Goal: Task Accomplishment & Management: Manage account settings

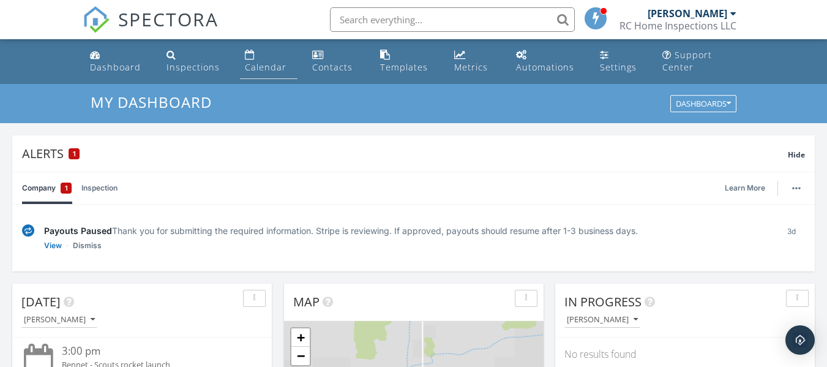
click at [261, 60] on link "Calendar" at bounding box center [269, 61] width 58 height 35
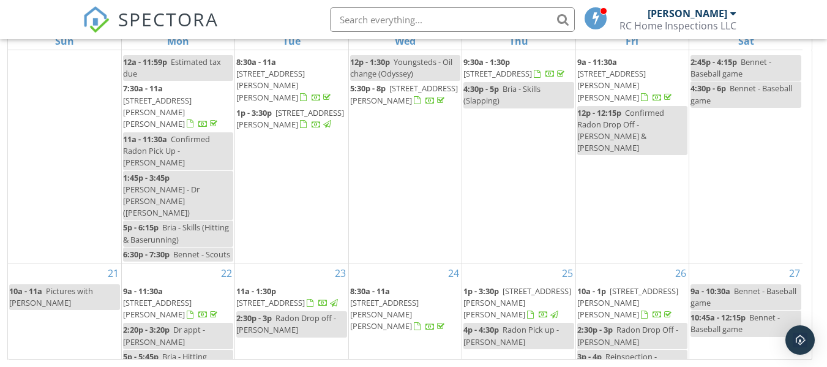
scroll to position [349, 0]
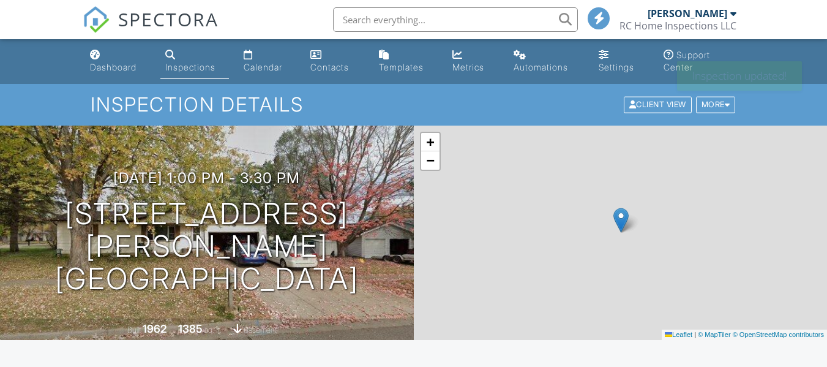
scroll to position [61, 0]
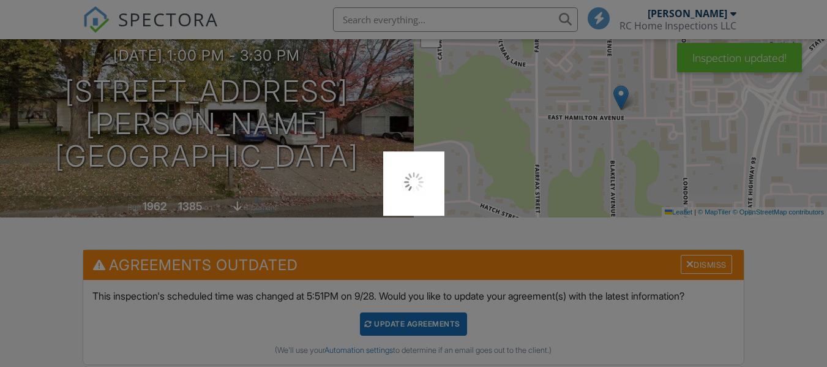
scroll to position [0, 0]
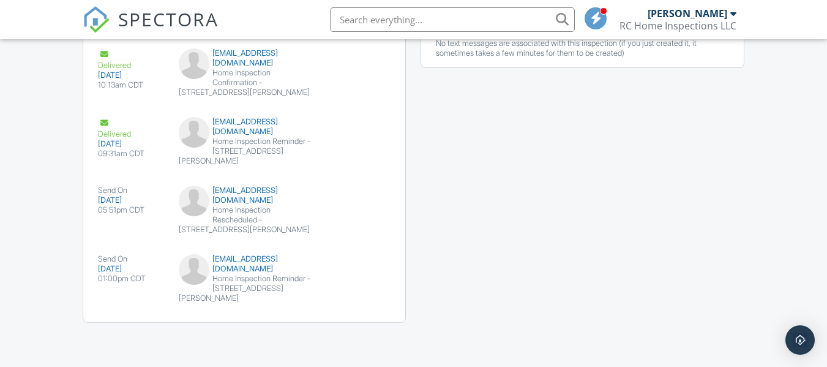
scroll to position [1629, 0]
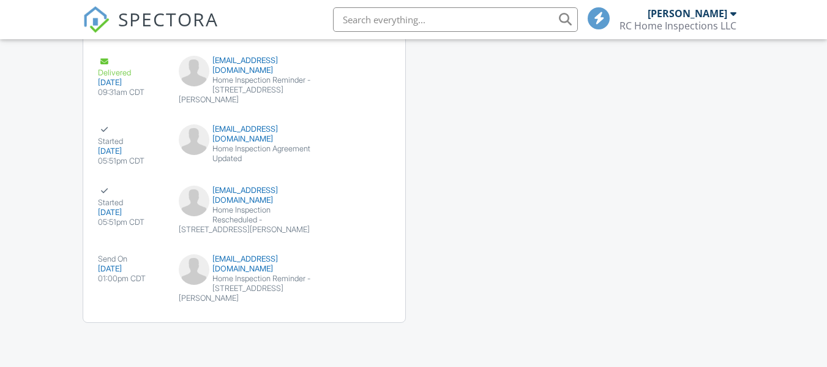
scroll to position [1201, 0]
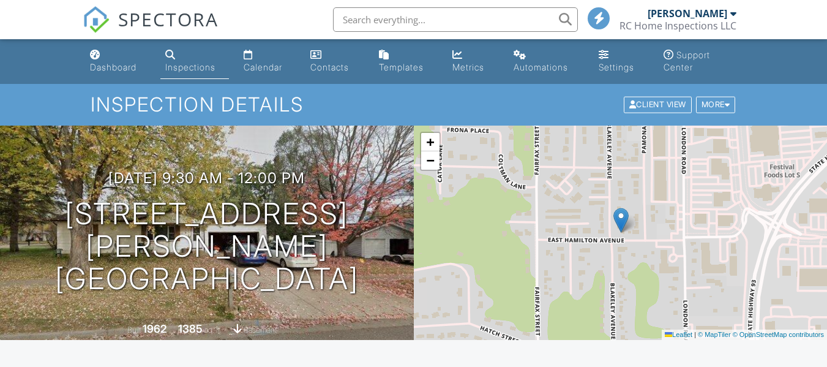
scroll to position [61, 0]
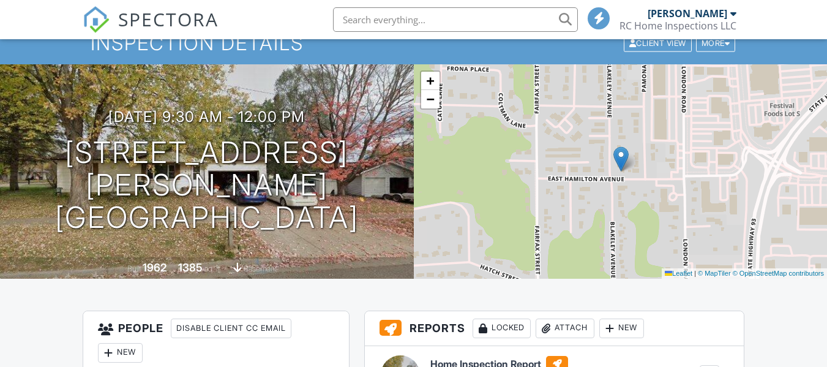
click at [0, 0] on div at bounding box center [0, 0] width 0 height 0
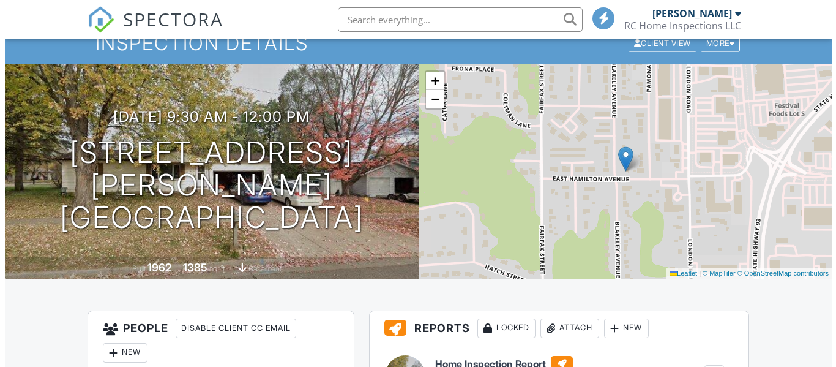
type input "10/02/2025 10:30 AM"
type input "10"
click at [0, 0] on span at bounding box center [0, 0] width 0 height 0
type input "10/02/2025 11:30 AM"
type input "11"
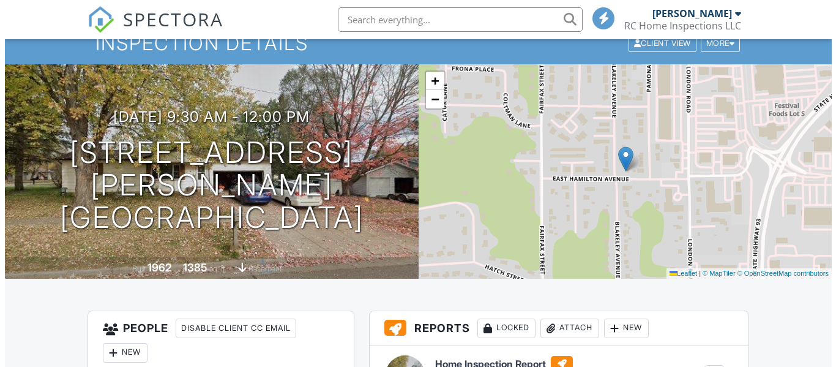
click at [0, 0] on span at bounding box center [0, 0] width 0 height 0
type input "10/02/2025 12:30 PM"
type input "12"
click at [0, 0] on span at bounding box center [0, 0] width 0 height 0
type input "10/02/2025 1:30 PM"
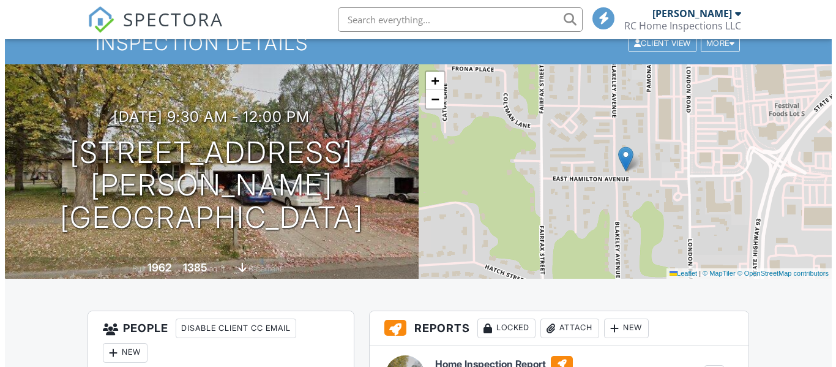
type input "01"
click at [0, 0] on span at bounding box center [0, 0] width 0 height 0
type input "10/02/2025 2:30 PM"
type input "02"
click at [0, 0] on span at bounding box center [0, 0] width 0 height 0
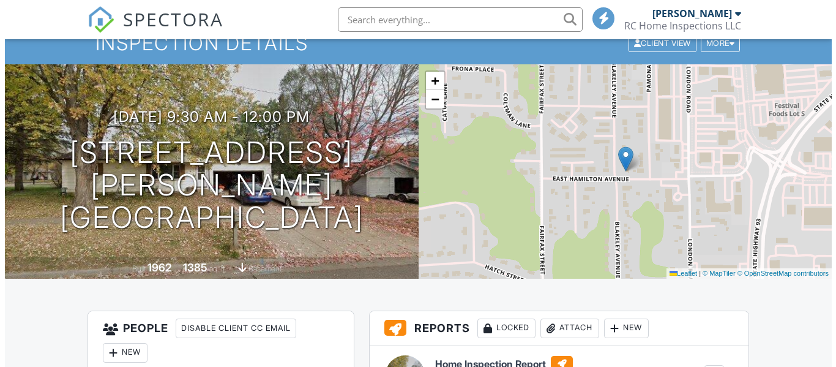
type input "10/02/2025 1:30 PM"
type input "01"
click at [0, 0] on span at bounding box center [0, 0] width 0 height 0
type input "10/02/2025 1:25 PM"
type input "25"
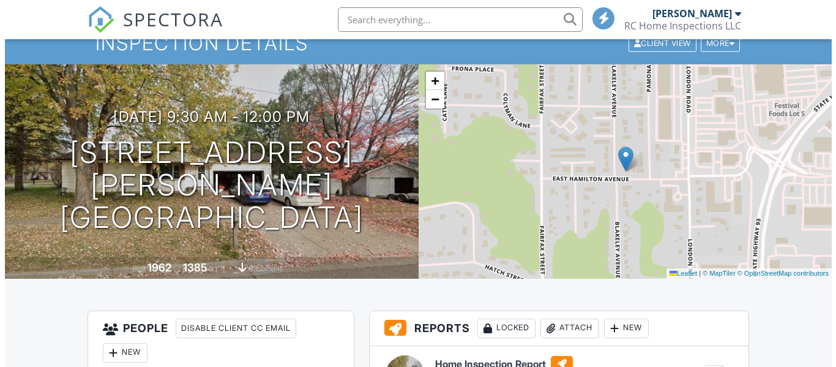
click at [0, 0] on span at bounding box center [0, 0] width 0 height 0
type input "10/02/2025 1:20 PM"
type input "20"
click at [0, 0] on span at bounding box center [0, 0] width 0 height 0
type input "10/02/2025 1:15 PM"
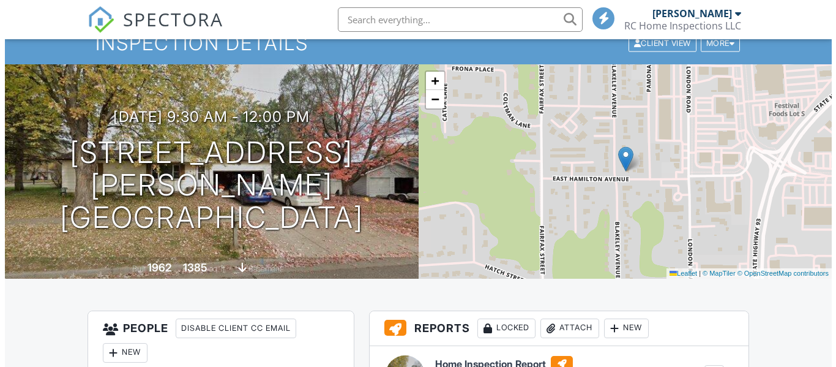
type input "15"
click at [0, 0] on span at bounding box center [0, 0] width 0 height 0
type input "10/02/2025 1:10 PM"
type input "10"
click at [0, 0] on span at bounding box center [0, 0] width 0 height 0
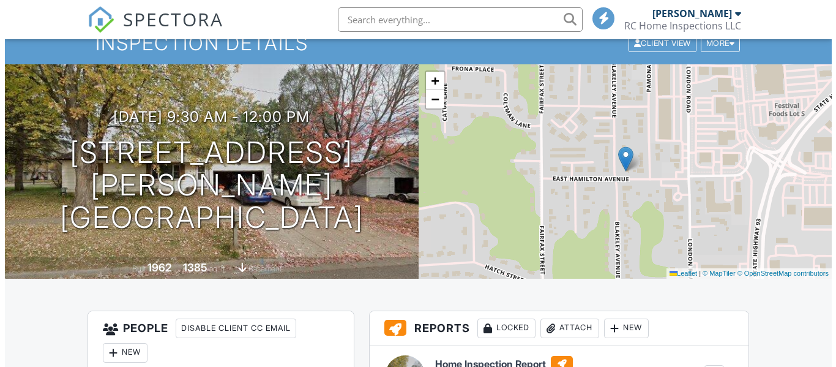
type input "10/02/2025 1:05 PM"
type input "05"
click at [0, 0] on span at bounding box center [0, 0] width 0 height 0
type input "10/02/2025 1:00 PM"
type input "00"
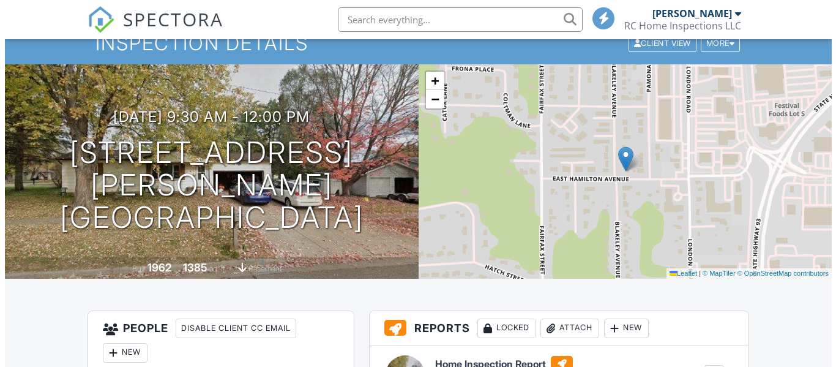
click at [0, 0] on span at bounding box center [0, 0] width 0 height 0
click at [0, 0] on div "Reschedule This will automatically reschedule all reminders and follow-ups as p…" at bounding box center [0, 0] width 0 height 0
click at [0, 0] on input "Reschedule Inspection" at bounding box center [0, 0] width 0 height 0
